Goal: Task Accomplishment & Management: Manage account settings

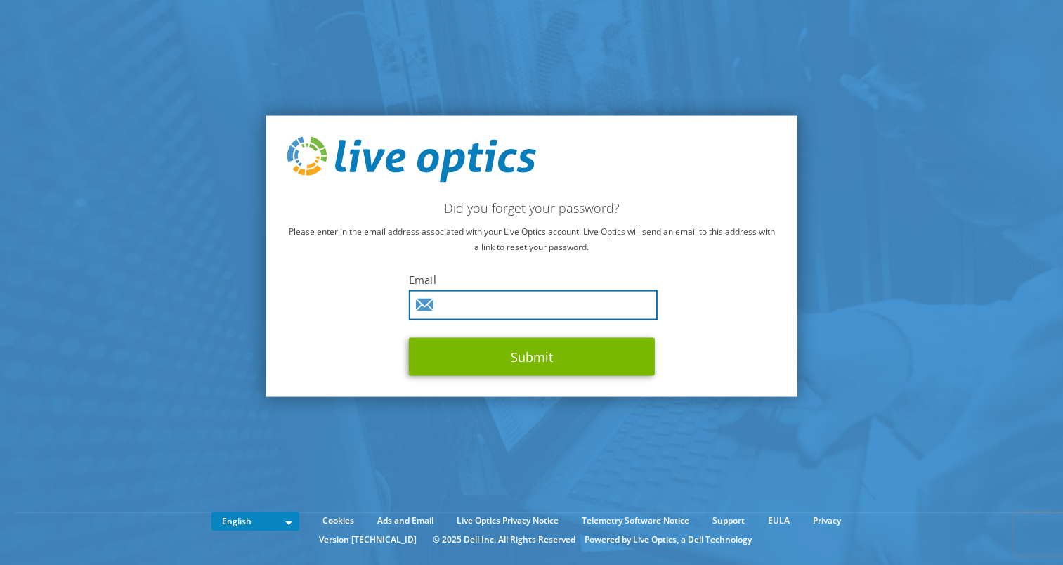
click at [534, 301] on input "text" at bounding box center [533, 305] width 249 height 30
type input "[PERSON_NAME][EMAIL_ADDRESS][PERSON_NAME][DOMAIN_NAME]"
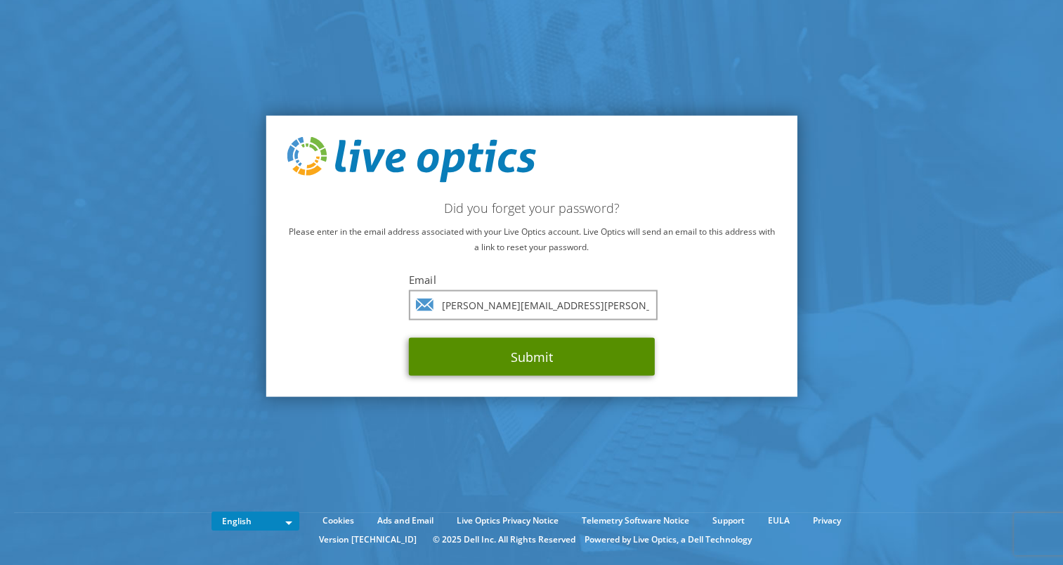
click at [519, 356] on button "Submit" at bounding box center [532, 357] width 246 height 38
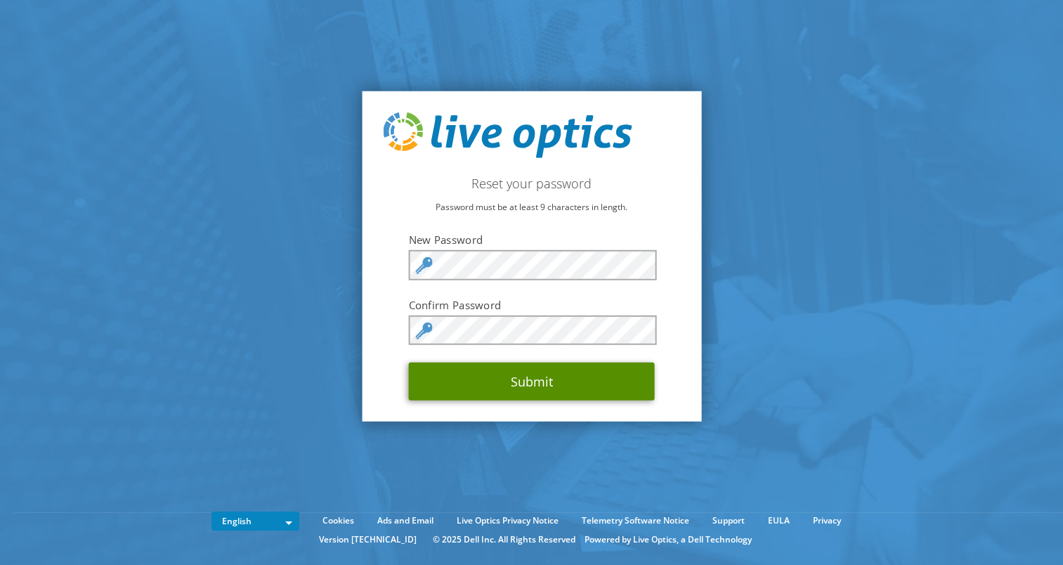
click at [528, 377] on button "Submit" at bounding box center [532, 382] width 246 height 38
